Goal: Information Seeking & Learning: Learn about a topic

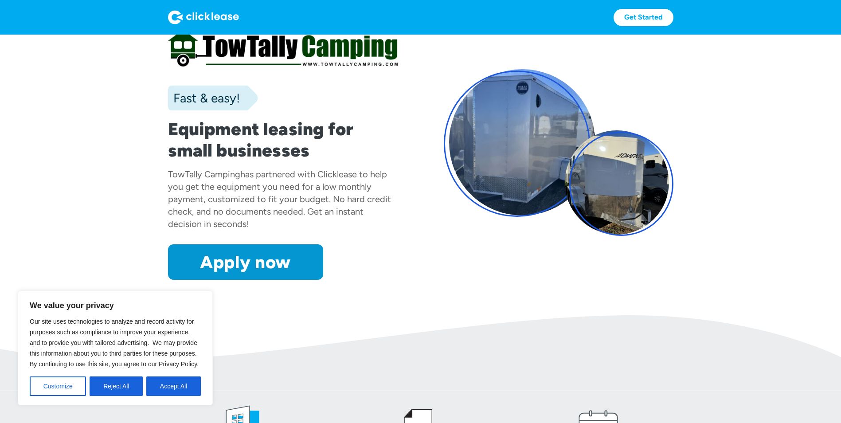
scroll to position [44, 0]
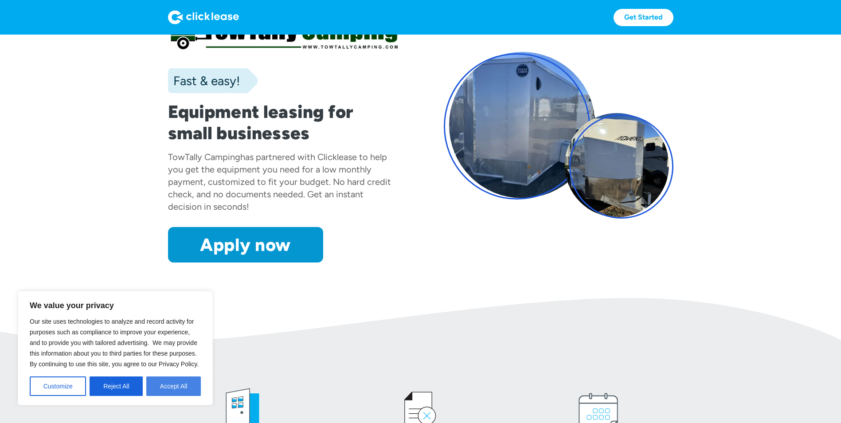
click at [187, 387] on button "Accept All" at bounding box center [173, 387] width 55 height 20
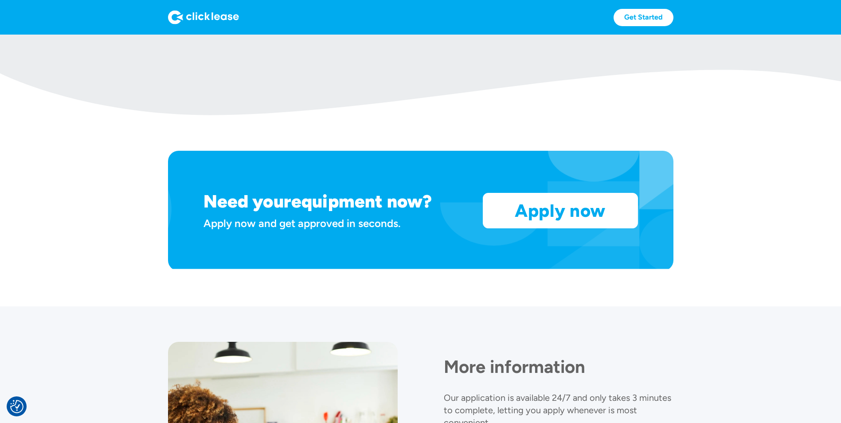
scroll to position [662, 0]
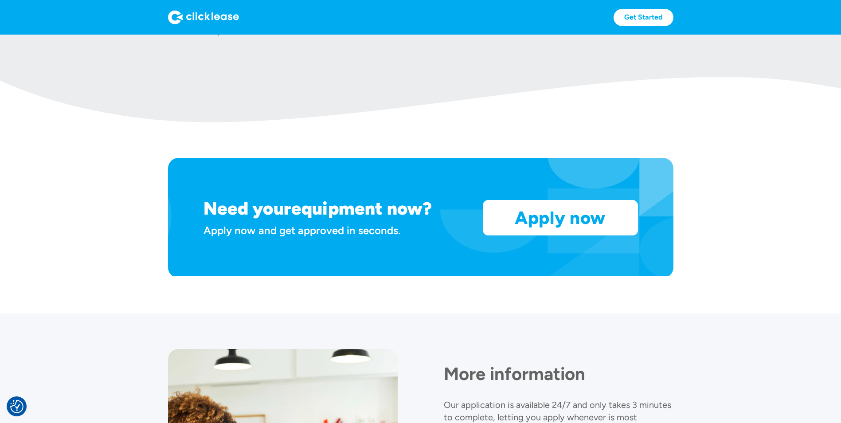
click at [201, 10] on img at bounding box center [203, 17] width 71 height 14
click at [202, 13] on img at bounding box center [203, 17] width 71 height 14
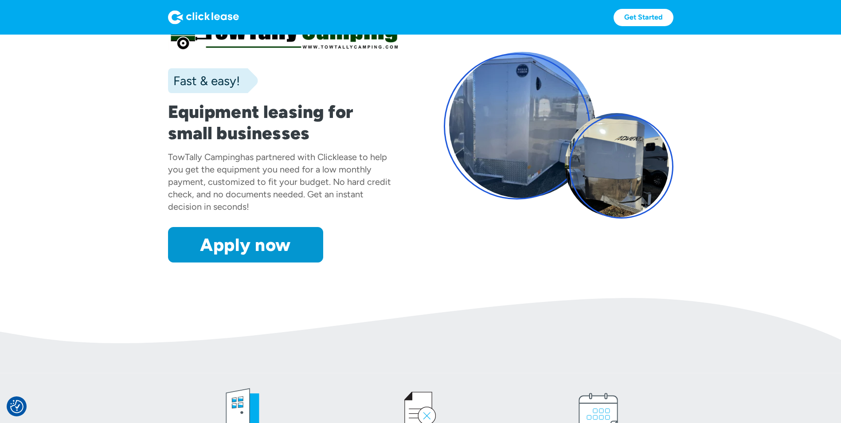
scroll to position [0, 0]
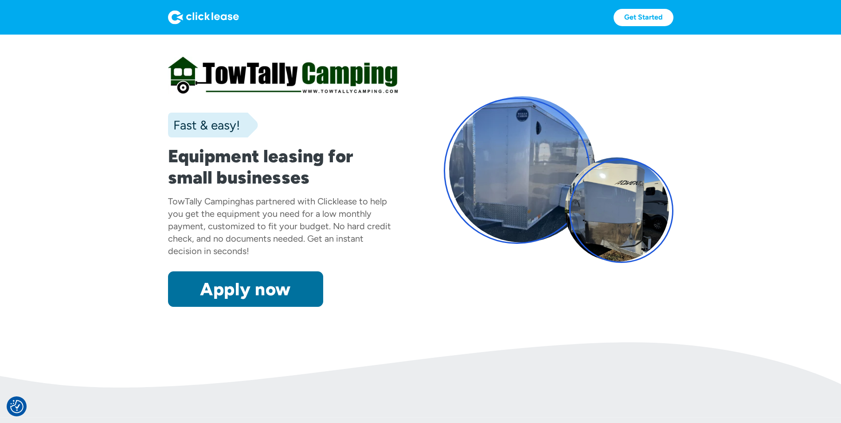
click at [269, 294] on link "Apply now" at bounding box center [245, 288] width 155 height 35
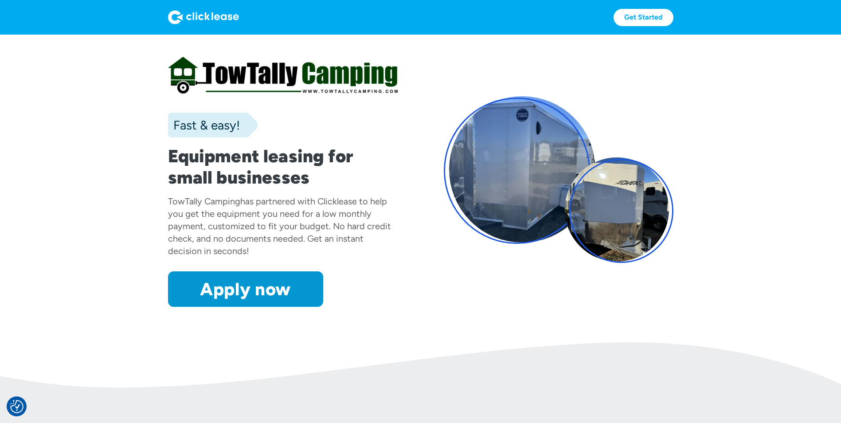
click at [100, 67] on section "Fast & easy! Equipment leasing for small businesses TowTally Camping has partne…" at bounding box center [420, 189] width 841 height 308
drag, startPoint x: 584, startPoint y: 104, endPoint x: 611, endPoint y: 105, distance: 27.1
click at [589, 105] on div at bounding box center [559, 179] width 230 height 167
click at [542, 297] on div "Fast & easy! Equipment leasing for small businesses TowTally Camping has partne…" at bounding box center [421, 179] width 506 height 255
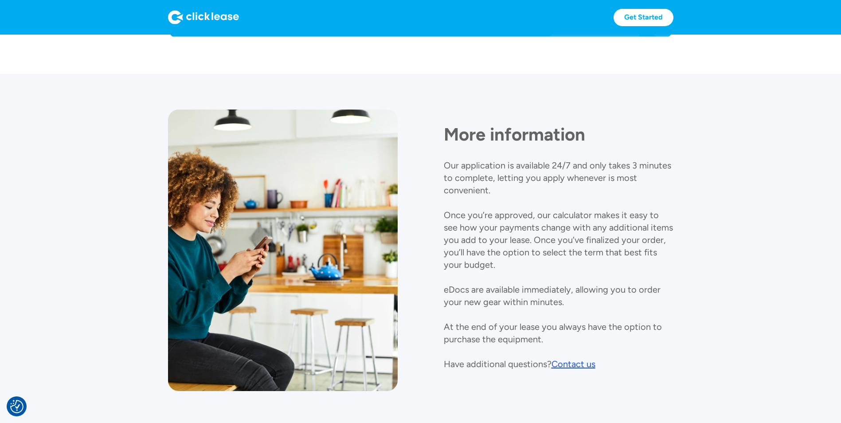
scroll to position [928, 0]
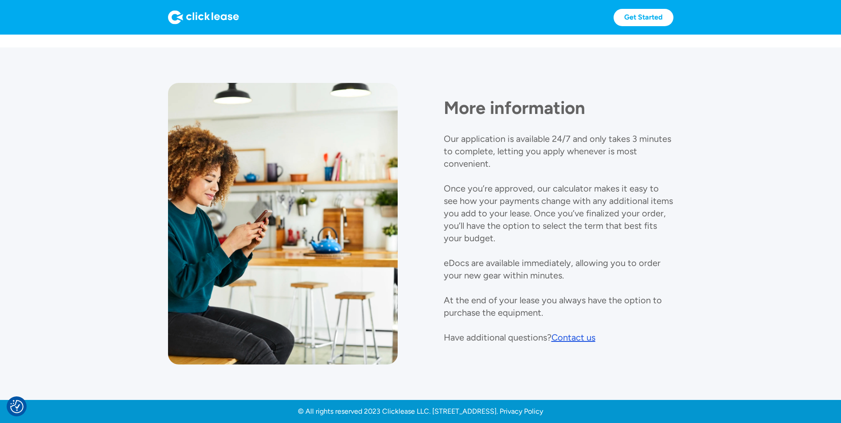
click at [583, 338] on div "Contact us" at bounding box center [574, 337] width 44 height 11
click at [537, 130] on div "More information Our application is available 24/7 and only takes 3 minutes to …" at bounding box center [559, 213] width 230 height 261
click at [569, 336] on div "Contact us" at bounding box center [574, 337] width 44 height 11
click at [500, 370] on section "More information Our application is available 24/7 and only takes 3 minutes to …" at bounding box center [420, 223] width 841 height 353
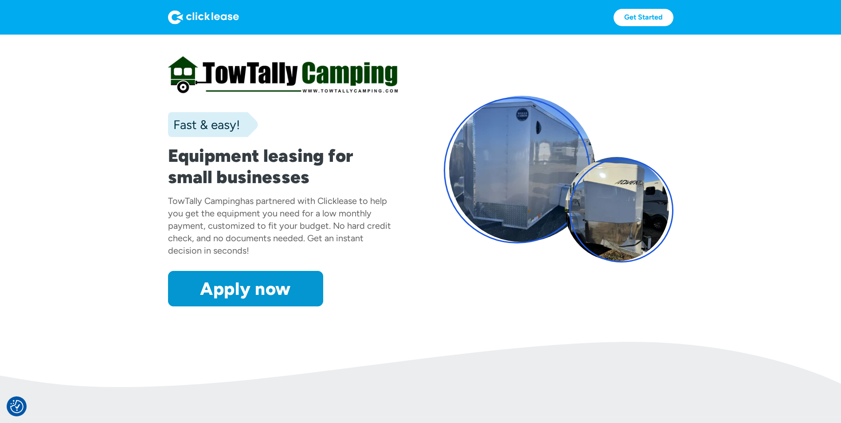
scroll to position [0, 0]
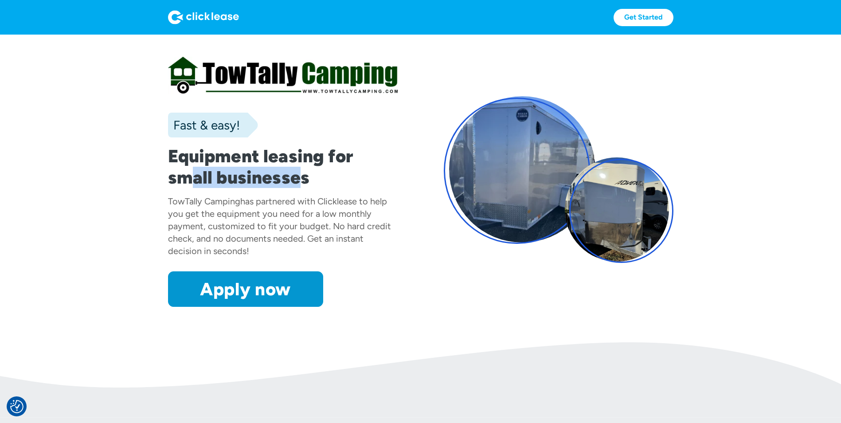
drag, startPoint x: 299, startPoint y: 178, endPoint x: 196, endPoint y: 184, distance: 103.9
click at [196, 184] on h1 "Equipment leasing for small businesses" at bounding box center [283, 166] width 230 height 43
drag, startPoint x: 196, startPoint y: 184, endPoint x: 170, endPoint y: 194, distance: 27.7
click at [170, 194] on div "Fast & easy! Equipment leasing for small businesses TowTally Camping has partne…" at bounding box center [283, 179] width 230 height 255
drag, startPoint x: 305, startPoint y: 180, endPoint x: 221, endPoint y: 180, distance: 83.8
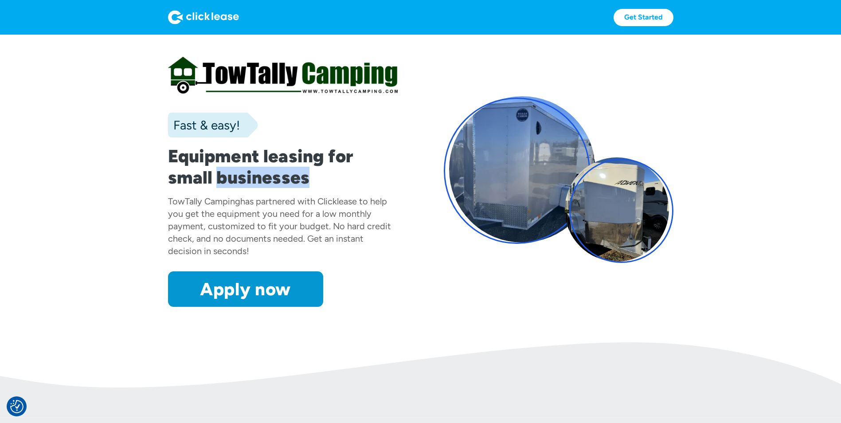
click at [221, 180] on h1 "Equipment leasing for small businesses" at bounding box center [283, 166] width 230 height 43
drag, startPoint x: 221, startPoint y: 180, endPoint x: 193, endPoint y: 176, distance: 29.2
click at [193, 176] on h1 "Equipment leasing for small businesses" at bounding box center [283, 166] width 230 height 43
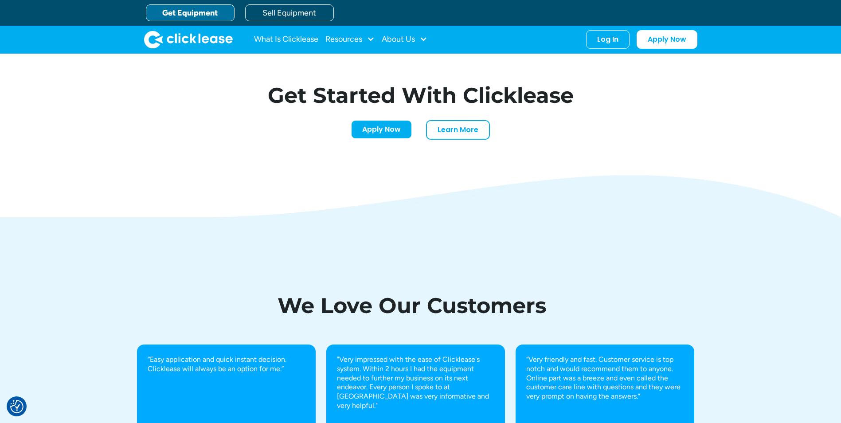
scroll to position [2769, 0]
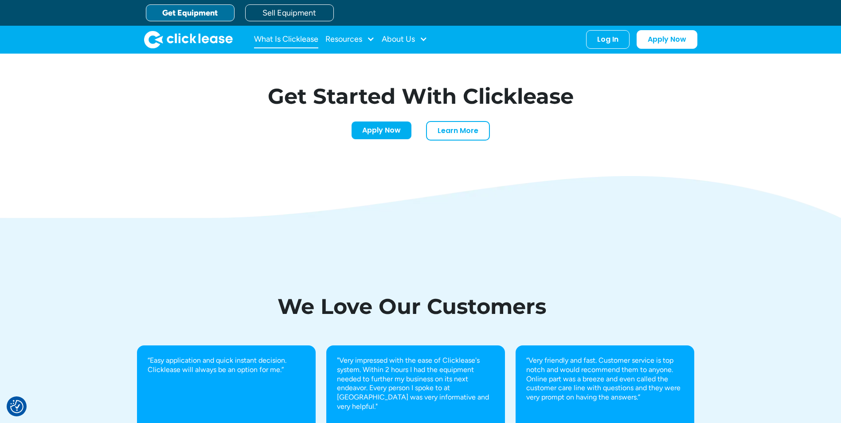
click at [282, 43] on link "What Is Clicklease" at bounding box center [286, 40] width 64 height 18
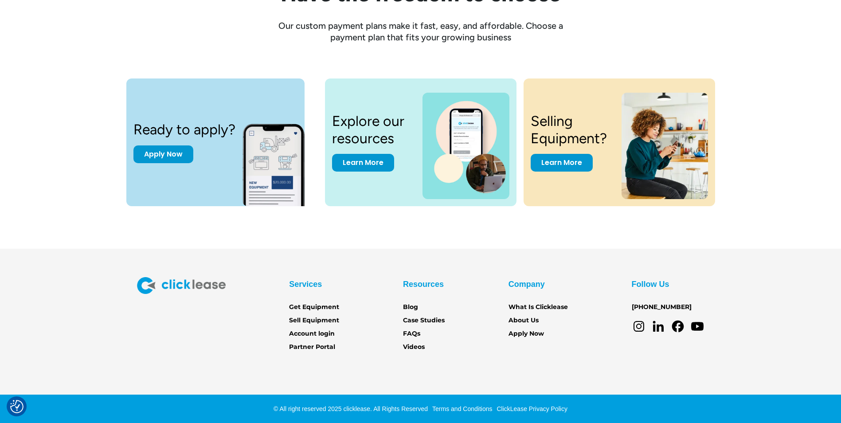
scroll to position [1180, 0]
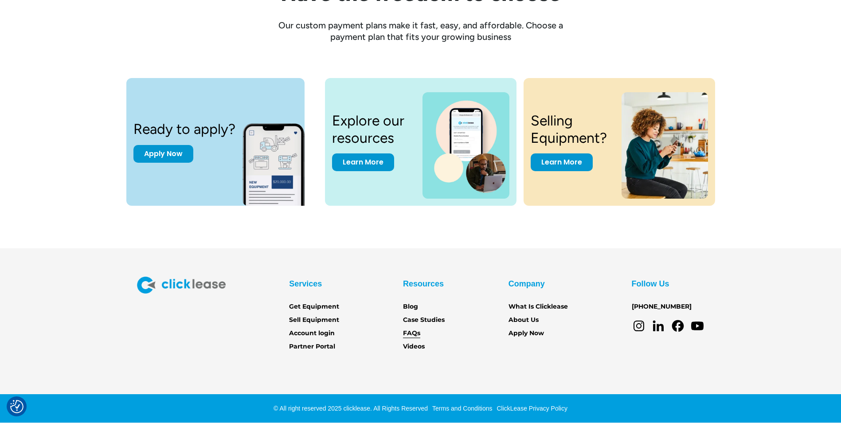
click at [409, 332] on link "FAQs" at bounding box center [411, 334] width 17 height 10
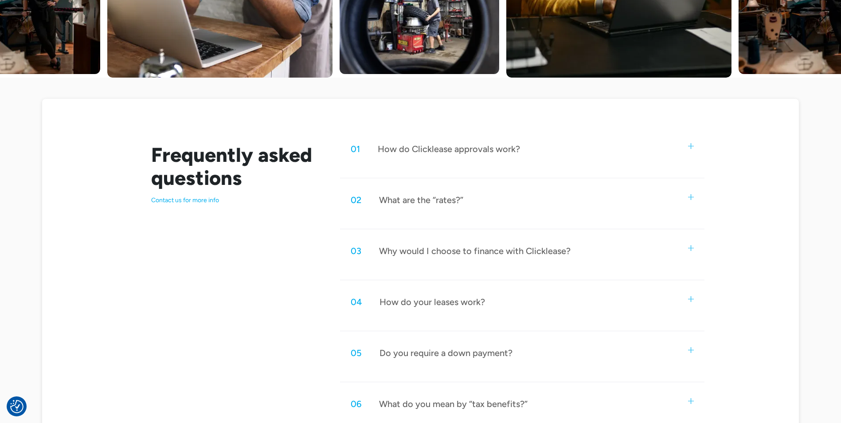
scroll to position [444, 0]
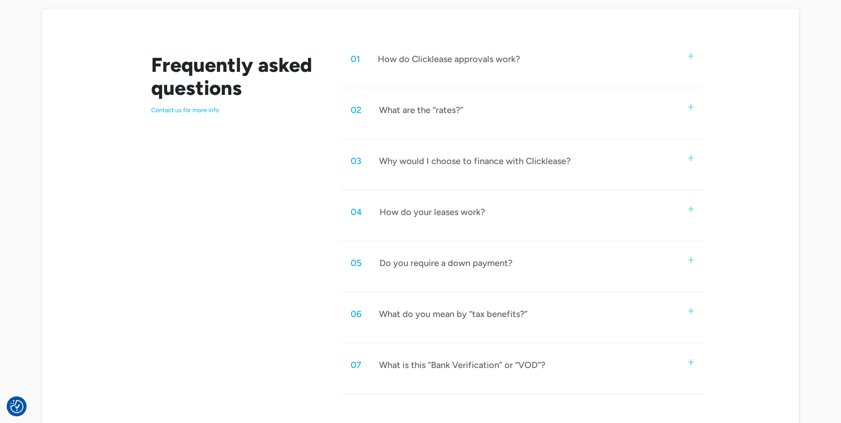
click at [448, 64] on div "How do Clicklease approvals work?" at bounding box center [449, 59] width 142 height 12
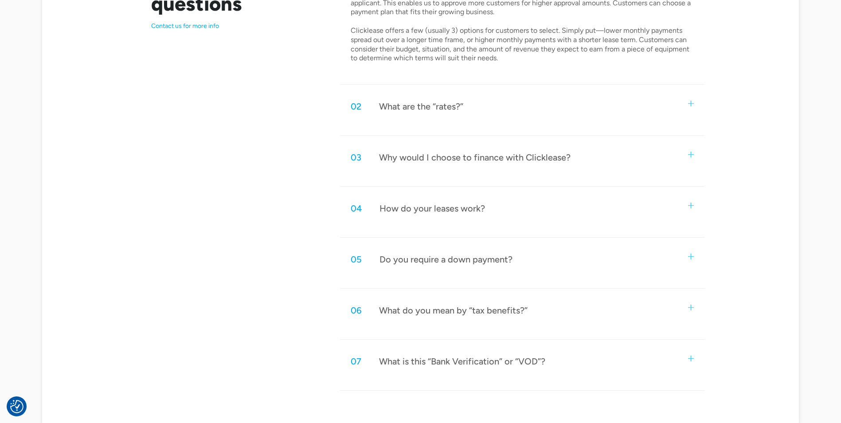
scroll to position [621, 0]
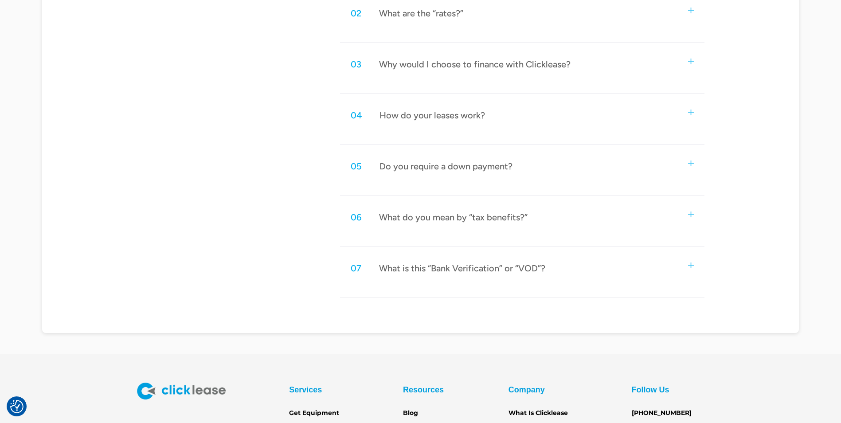
click at [452, 12] on div "What are the “rates?”" at bounding box center [421, 14] width 84 height 12
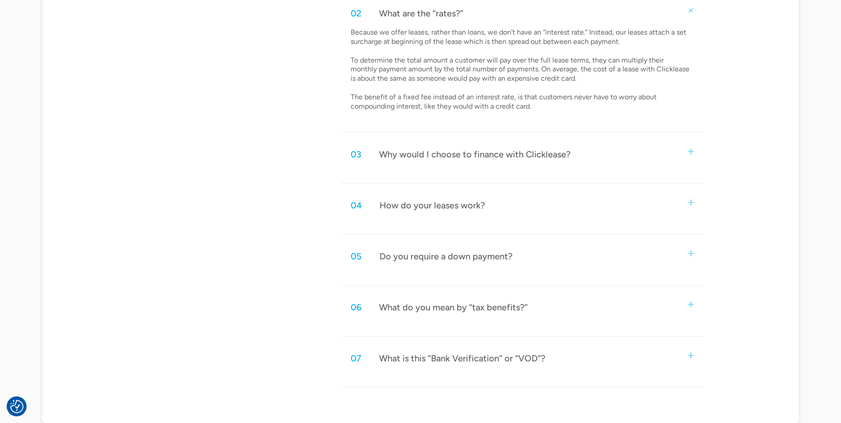
click at [559, 43] on p "Because we offer leases, rather than loans, we don’t have an “interest rate.” I…" at bounding box center [521, 69] width 341 height 83
click at [546, 37] on p "Because we offer leases, rather than loans, we don’t have an “interest rate.” I…" at bounding box center [521, 69] width 341 height 83
click at [493, 52] on p "Because we offer leases, rather than loans, we don’t have an “interest rate.” I…" at bounding box center [521, 69] width 341 height 83
click at [482, 64] on p "Because we offer leases, rather than loans, we don’t have an “interest rate.” I…" at bounding box center [521, 69] width 341 height 83
click at [563, 77] on p "Because we offer leases, rather than loans, we don’t have an “interest rate.” I…" at bounding box center [521, 69] width 341 height 83
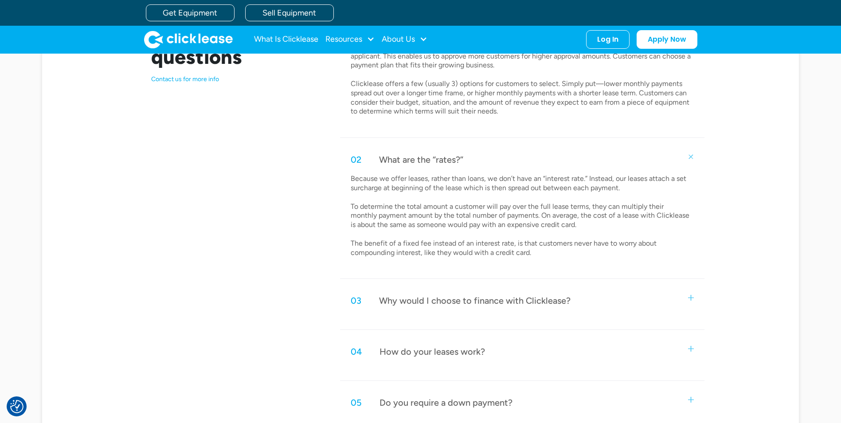
scroll to position [399, 0]
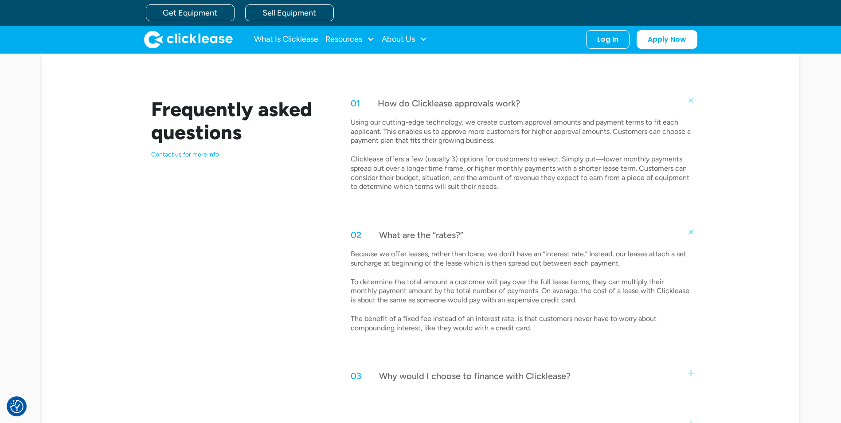
click at [536, 284] on p "Because we offer leases, rather than loans, we don’t have an “interest rate.” I…" at bounding box center [521, 291] width 341 height 83
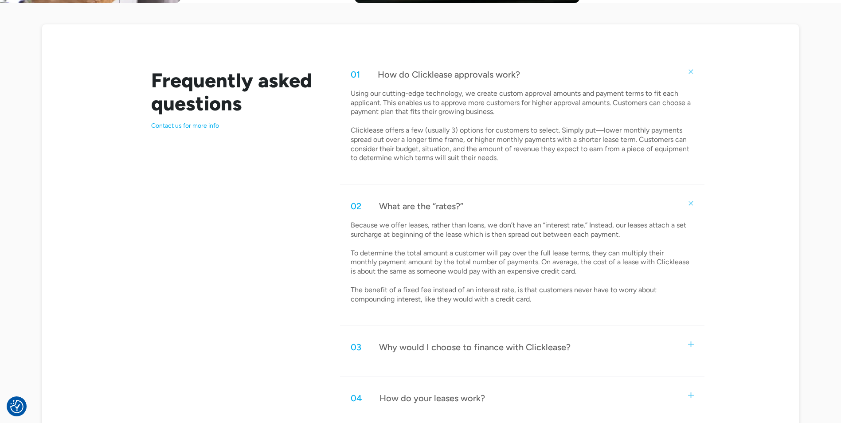
scroll to position [444, 0]
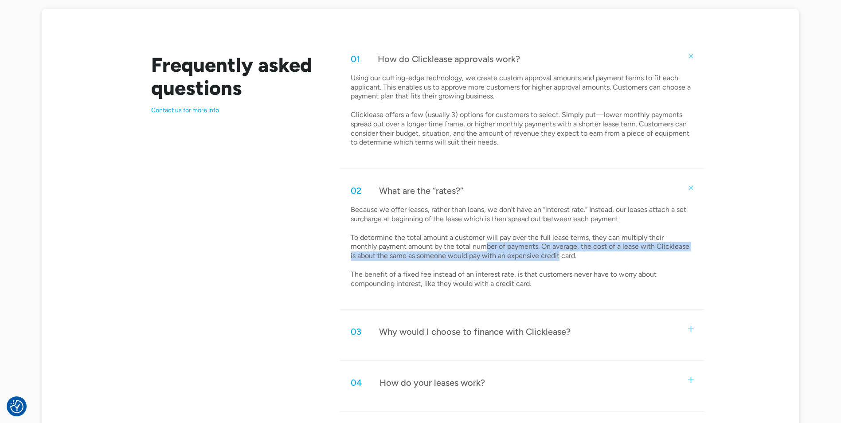
drag, startPoint x: 459, startPoint y: 247, endPoint x: 532, endPoint y: 254, distance: 73.1
click at [532, 254] on p "Because we offer leases, rather than loans, we don’t have an “interest rate.” I…" at bounding box center [521, 246] width 341 height 83
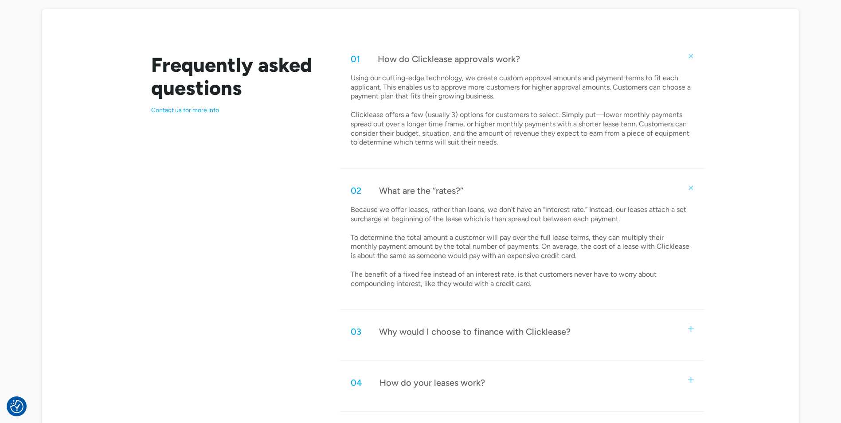
click at [407, 242] on p "Because we offer leases, rather than loans, we don’t have an “interest rate.” I…" at bounding box center [521, 246] width 341 height 83
click at [422, 248] on p "Because we offer leases, rather than loans, we don’t have an “interest rate.” I…" at bounding box center [521, 246] width 341 height 83
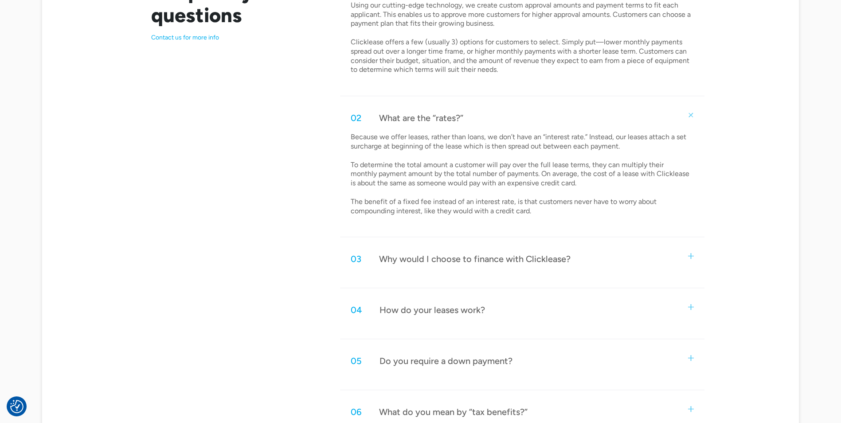
scroll to position [577, 0]
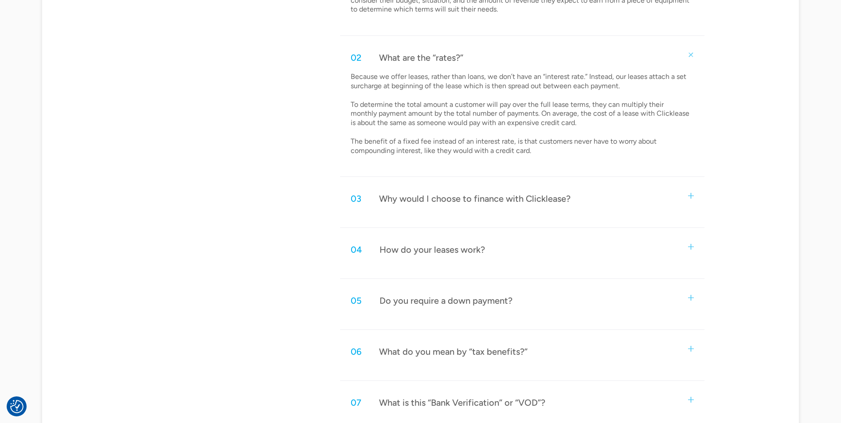
click at [558, 200] on div "Why would I choose to finance with Clicklease?" at bounding box center [475, 199] width 192 height 12
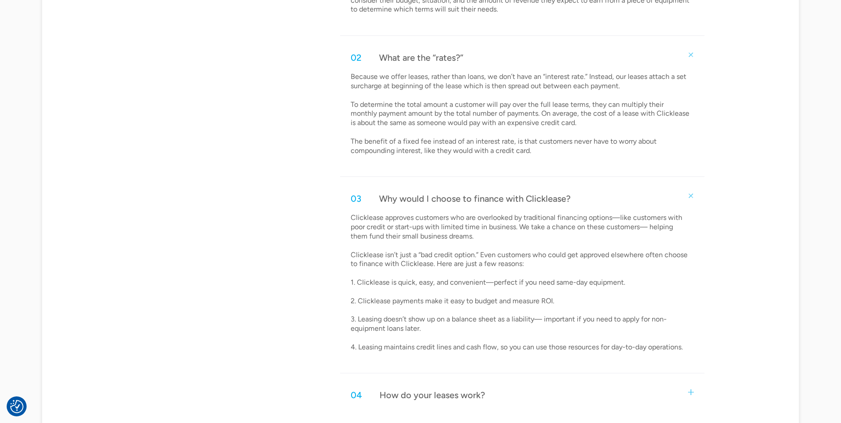
drag, startPoint x: 519, startPoint y: 288, endPoint x: 551, endPoint y: 288, distance: 32.8
click at [551, 288] on p "Clicklease approves customers who are overlooked by traditional financing optio…" at bounding box center [521, 282] width 341 height 138
drag, startPoint x: 395, startPoint y: 263, endPoint x: 464, endPoint y: 269, distance: 69.0
click at [464, 269] on p "Clicklease approves customers who are overlooked by traditional financing optio…" at bounding box center [521, 282] width 341 height 138
click at [417, 251] on p "Clicklease approves customers who are overlooked by traditional financing optio…" at bounding box center [521, 282] width 341 height 138
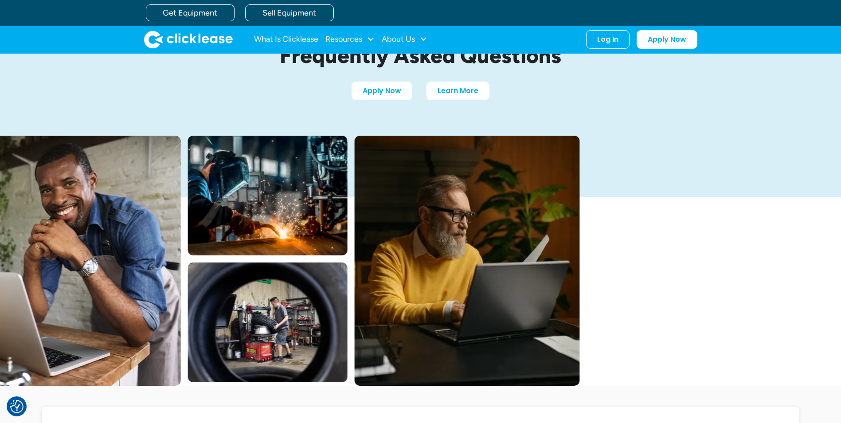
scroll to position [44, 0]
